Goal: Check status: Check status

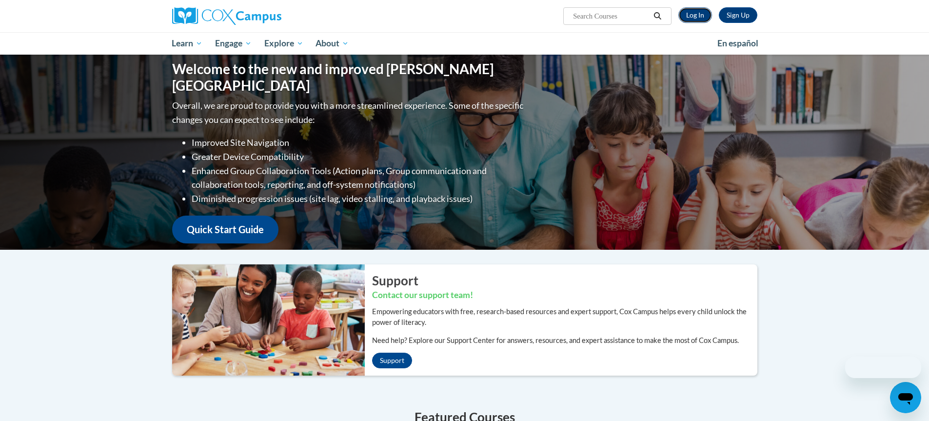
click at [699, 11] on link "Log In" at bounding box center [696, 15] width 34 height 16
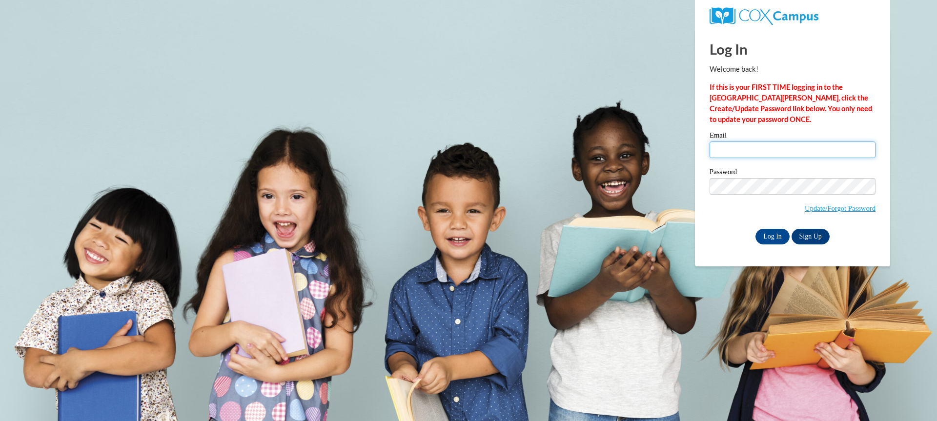
click at [738, 150] on input "Email" at bounding box center [792, 149] width 166 height 17
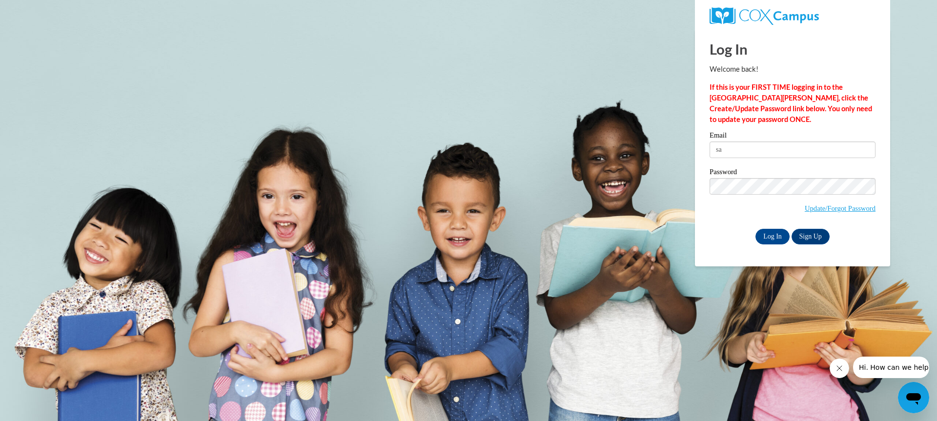
type input "s"
type input "ndjenk@gmail.com"
click at [772, 236] on input "Log In" at bounding box center [772, 237] width 34 height 16
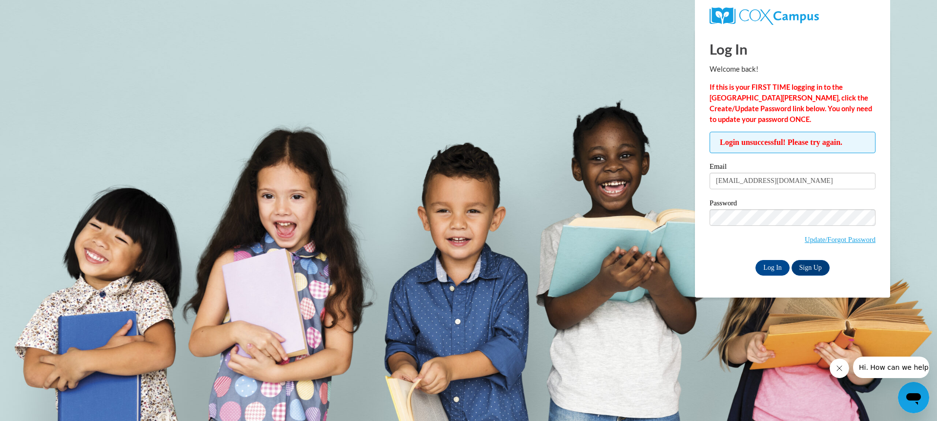
click at [843, 193] on div "Email ndjenk@gmail.com" at bounding box center [792, 180] width 166 height 34
click at [779, 269] on input "Log In" at bounding box center [772, 268] width 34 height 16
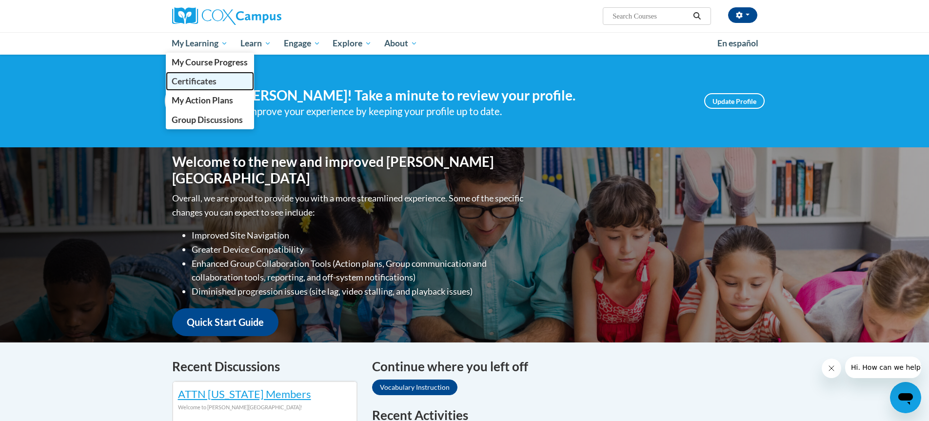
click at [202, 80] on span "Certificates" at bounding box center [194, 81] width 45 height 10
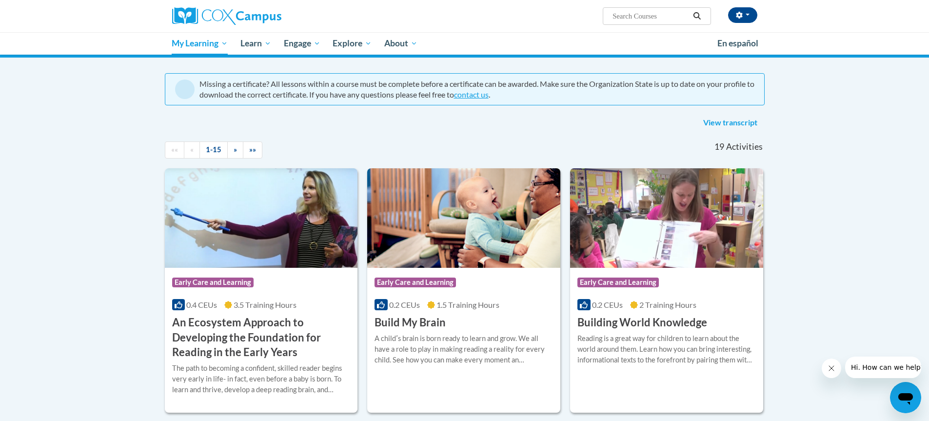
scroll to position [49, 0]
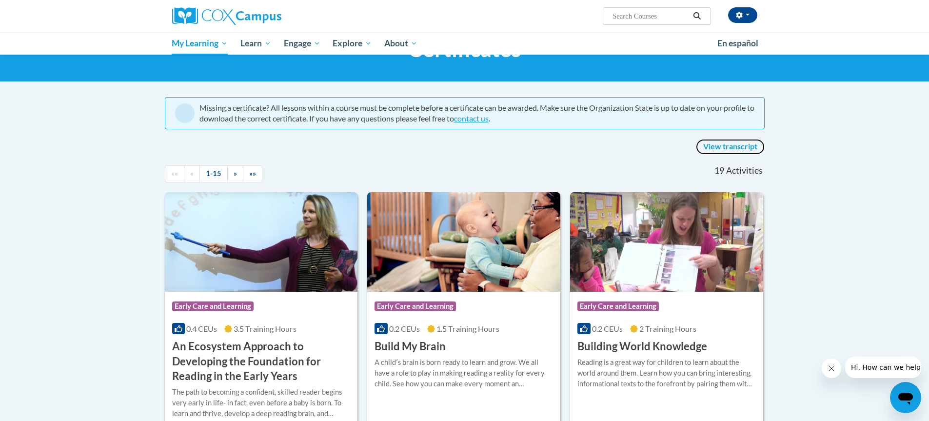
click at [737, 147] on link "View transcript" at bounding box center [730, 147] width 69 height 16
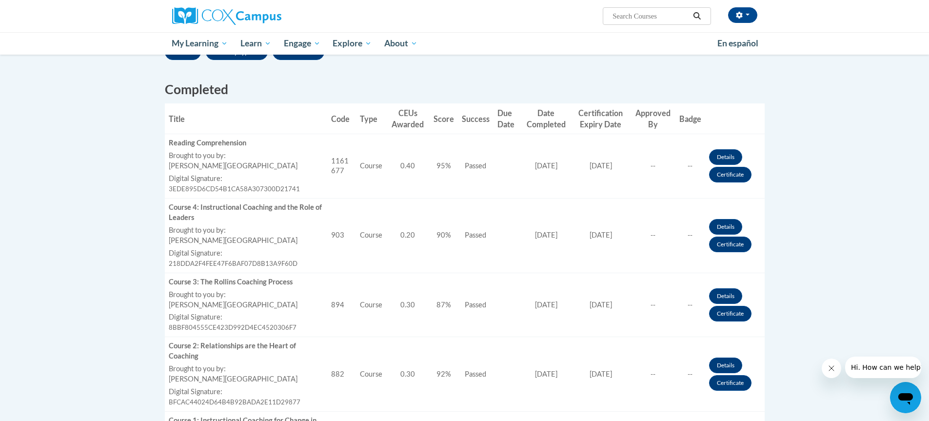
scroll to position [195, 0]
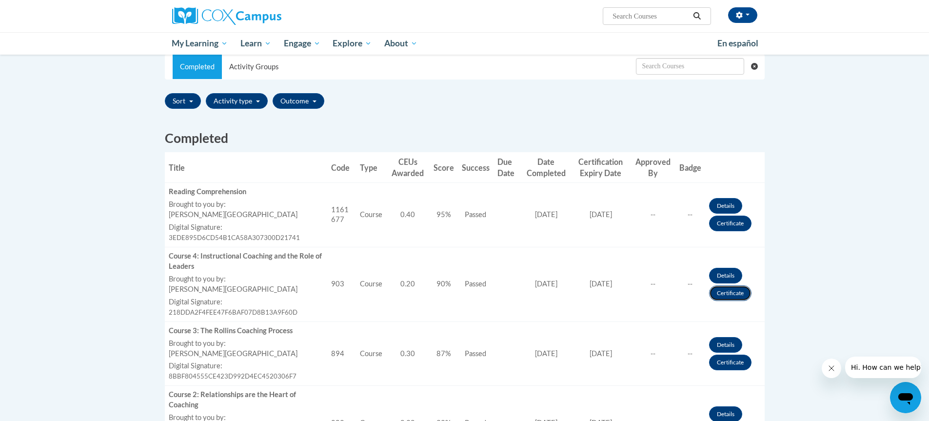
click at [723, 293] on link "Certificate" at bounding box center [730, 293] width 42 height 16
click at [724, 228] on link "Certificate" at bounding box center [730, 224] width 42 height 16
